Goal: Information Seeking & Learning: Learn about a topic

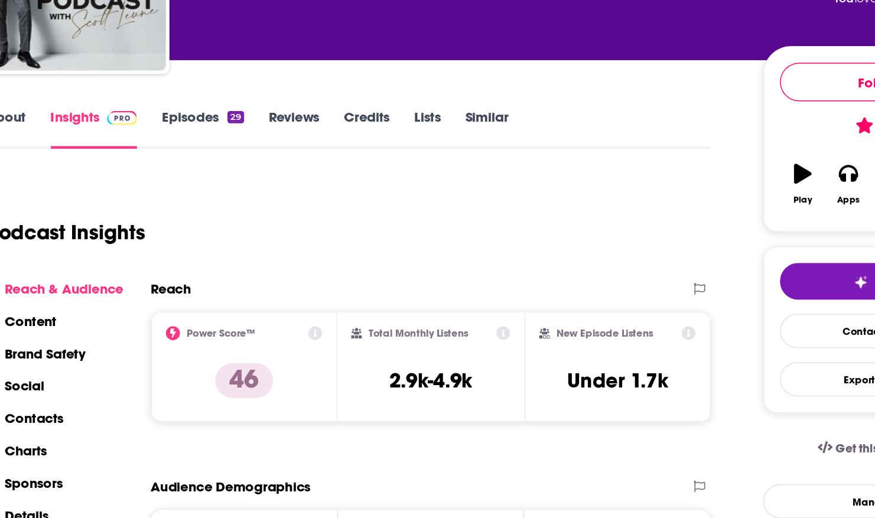
scroll to position [8, 0]
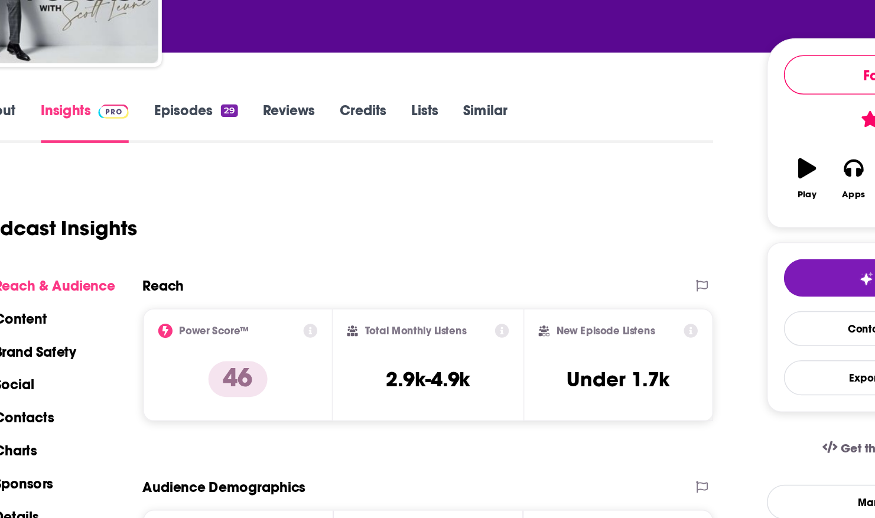
click at [362, 367] on h2 "Total Monthly Listens" at bounding box center [378, 368] width 67 height 8
click at [432, 367] on icon at bounding box center [435, 368] width 9 height 9
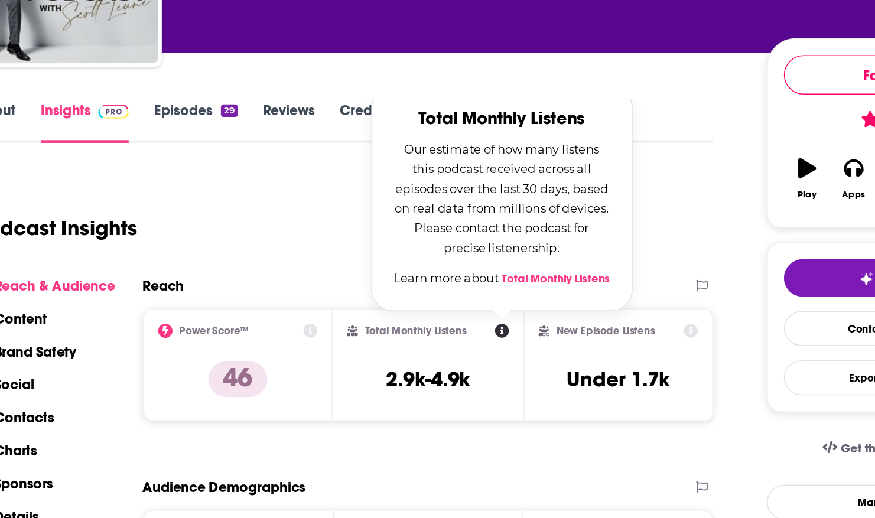
click at [460, 334] on link "Total Monthly Listens" at bounding box center [470, 334] width 71 height 9
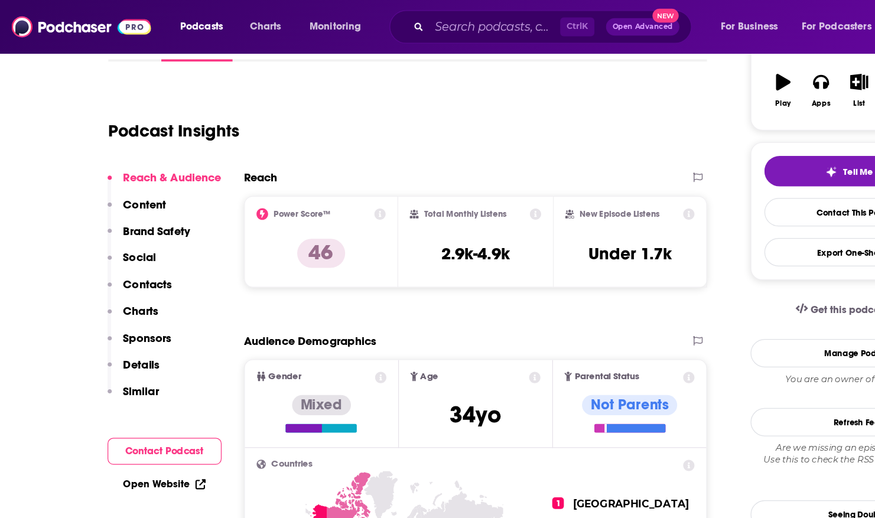
scroll to position [0, 0]
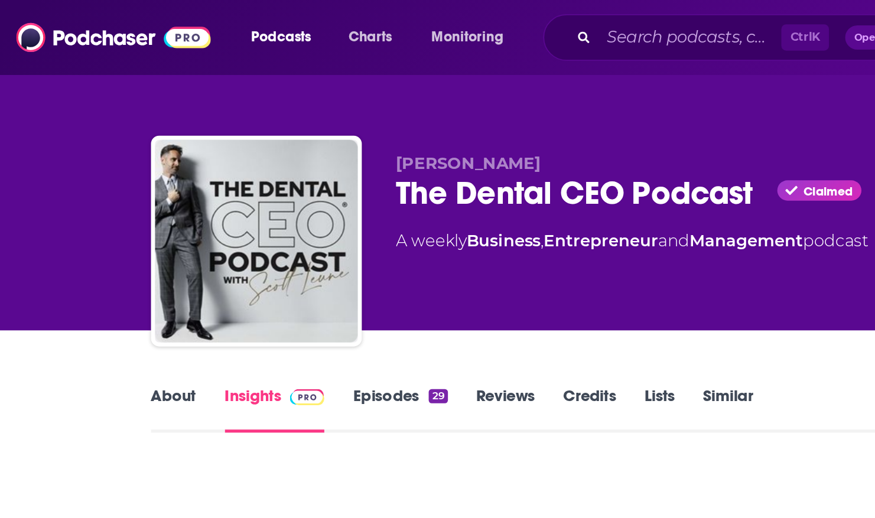
scroll to position [71, 0]
